Goal: Go to known website: Access a specific website the user already knows

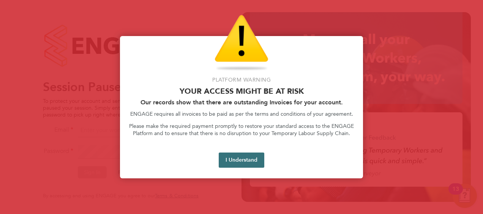
click at [253, 161] on button "I Understand" at bounding box center [242, 160] width 46 height 15
